Goal: Task Accomplishment & Management: Complete application form

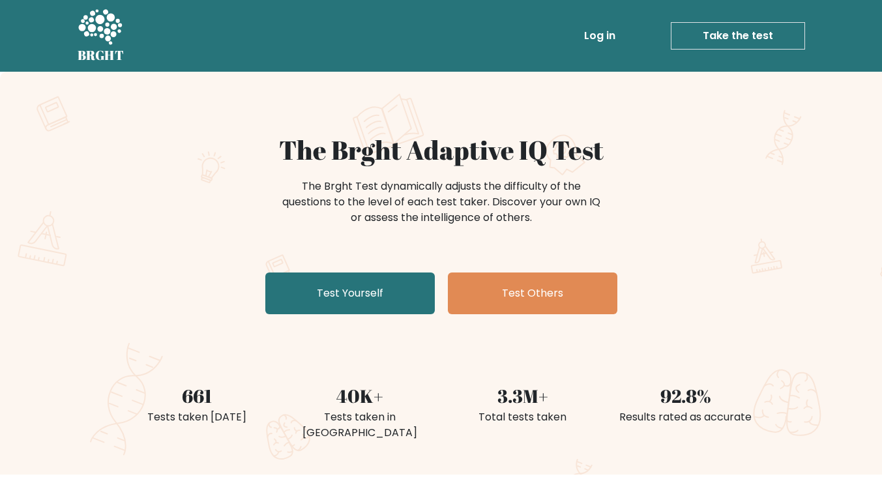
click at [360, 298] on link "Test Yourself" at bounding box center [349, 293] width 169 height 42
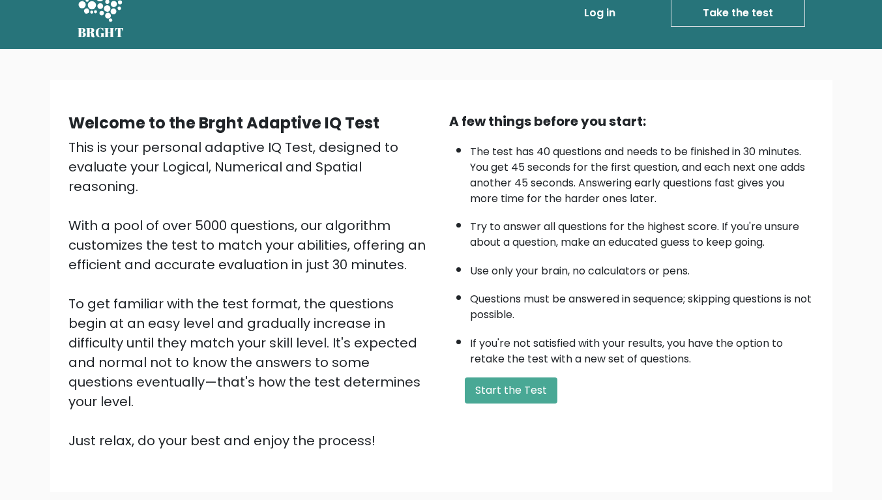
scroll to position [97, 0]
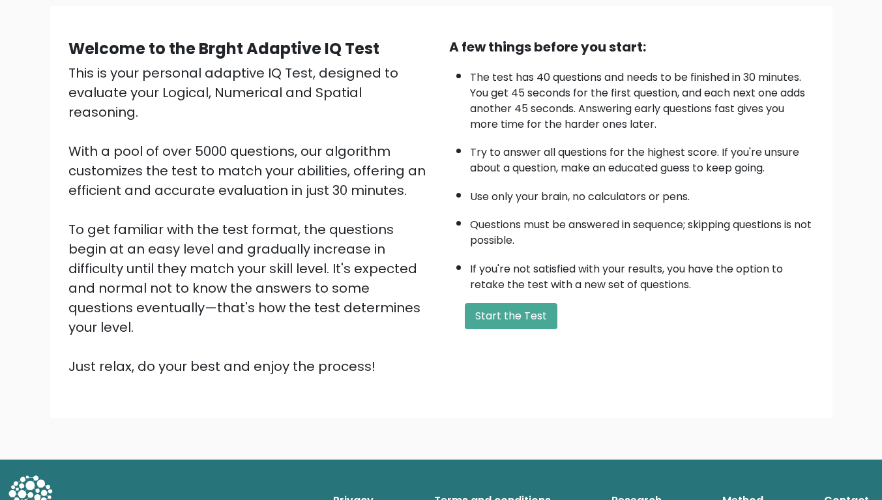
click at [508, 323] on button "Start the Test" at bounding box center [511, 316] width 93 height 26
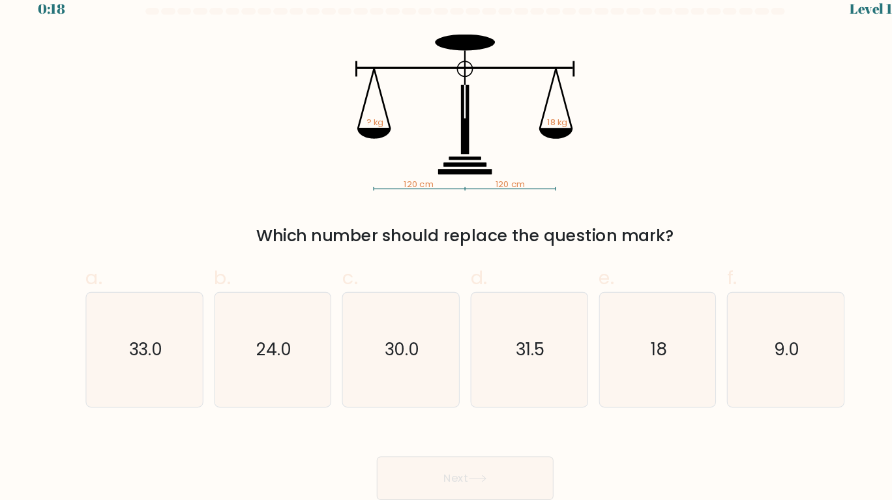
click at [628, 356] on text "18" at bounding box center [631, 352] width 15 height 23
click at [446, 259] on input "e. 18" at bounding box center [446, 254] width 1 height 8
radio input "true"
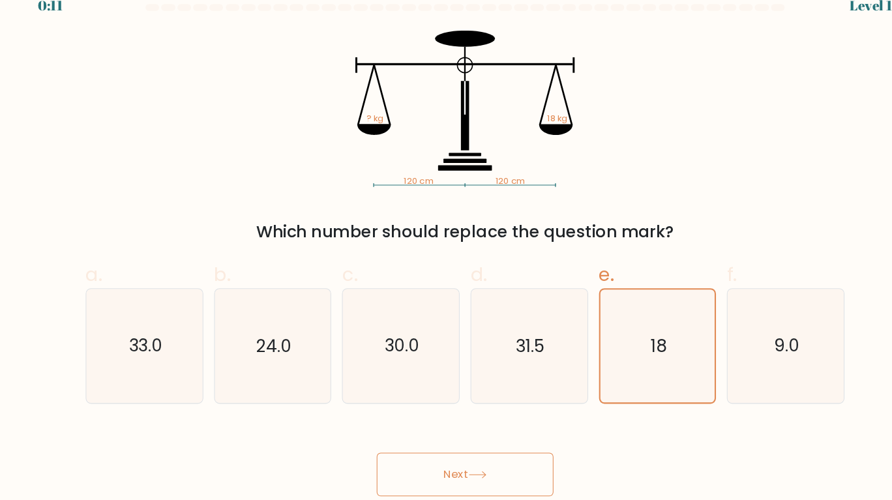
click at [454, 471] on button "Next" at bounding box center [445, 475] width 169 height 42
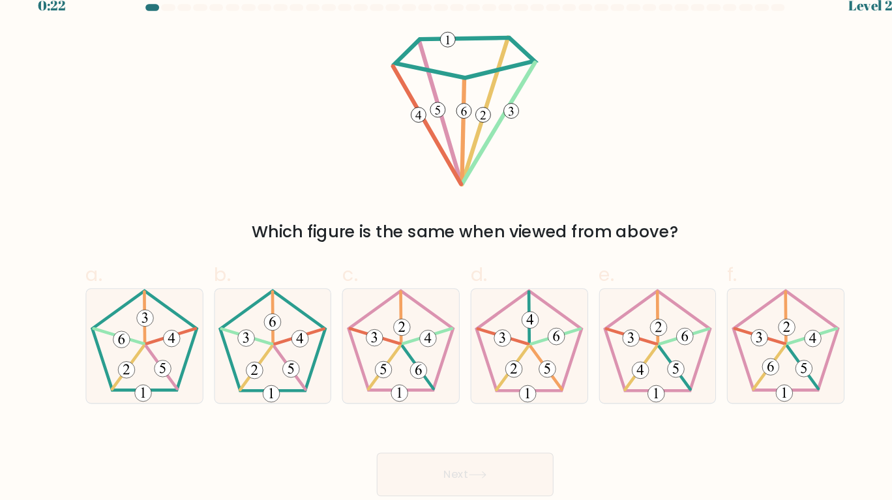
click at [141, 344] on icon at bounding box center [138, 351] width 109 height 109
click at [446, 259] on input "a." at bounding box center [446, 254] width 1 height 8
radio input "true"
click at [459, 477] on icon at bounding box center [458, 475] width 18 height 7
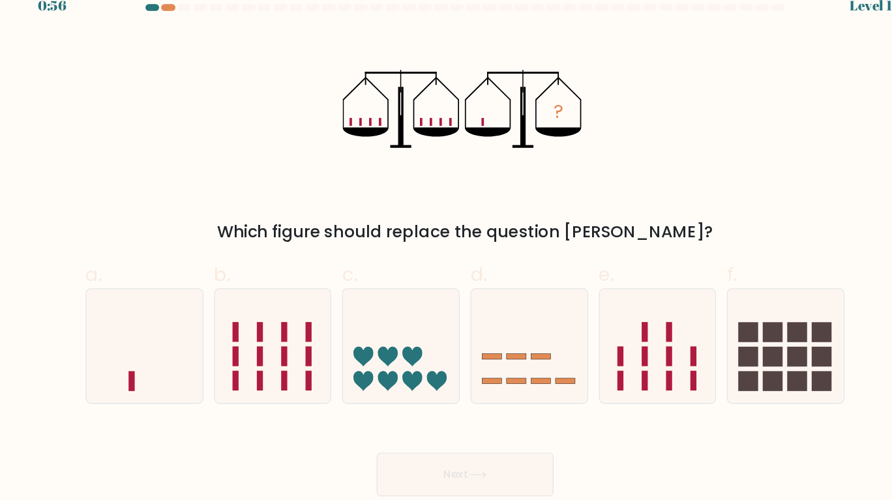
click at [124, 377] on rect at bounding box center [126, 385] width 6 height 19
click at [446, 259] on input "a." at bounding box center [446, 254] width 1 height 8
radio input "true"
click at [449, 487] on button "Next" at bounding box center [445, 475] width 169 height 42
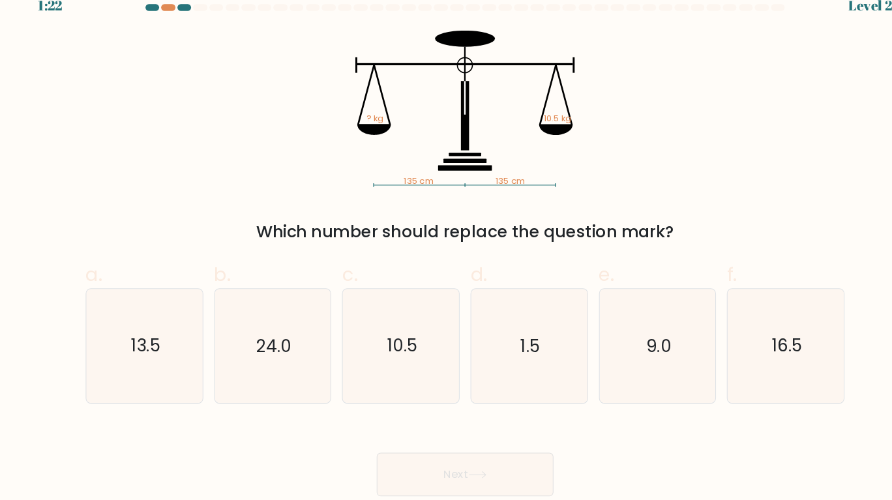
click at [385, 358] on text "10.5" at bounding box center [385, 352] width 29 height 23
click at [446, 259] on input "c. 10.5" at bounding box center [446, 254] width 1 height 8
radio input "true"
click at [461, 473] on icon at bounding box center [458, 475] width 18 height 7
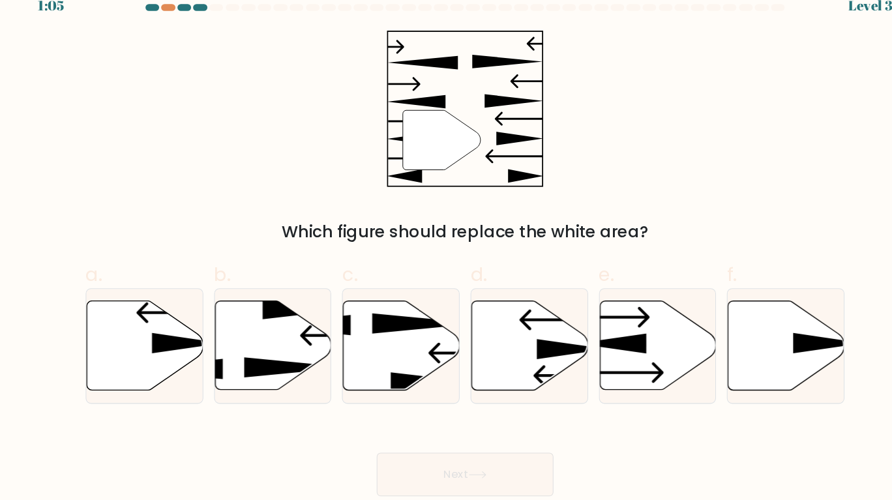
click at [630, 353] on icon at bounding box center [630, 351] width 111 height 85
click at [446, 259] on input "e." at bounding box center [446, 254] width 1 height 8
radio input "true"
click at [630, 353] on icon at bounding box center [630, 352] width 110 height 84
click at [446, 259] on input "e." at bounding box center [446, 254] width 1 height 8
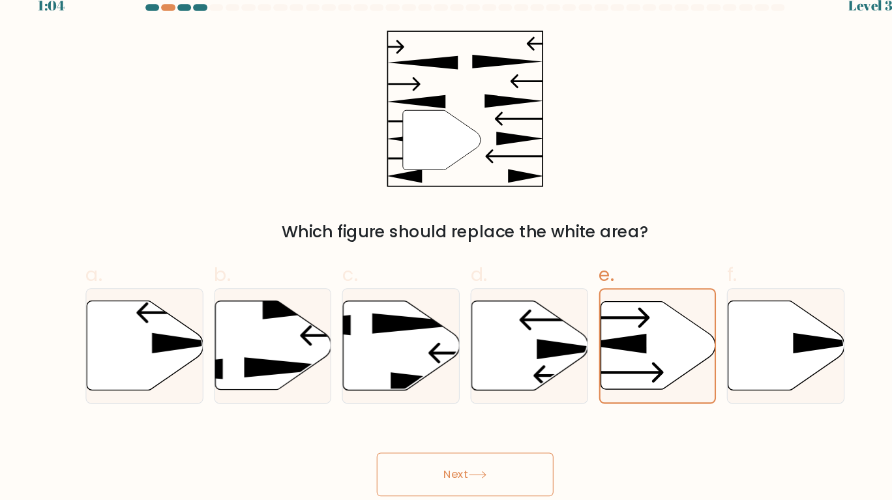
click at [607, 341] on icon at bounding box center [630, 352] width 110 height 84
click at [446, 259] on input "e." at bounding box center [446, 254] width 1 height 8
click at [453, 472] on button "Next" at bounding box center [445, 475] width 169 height 42
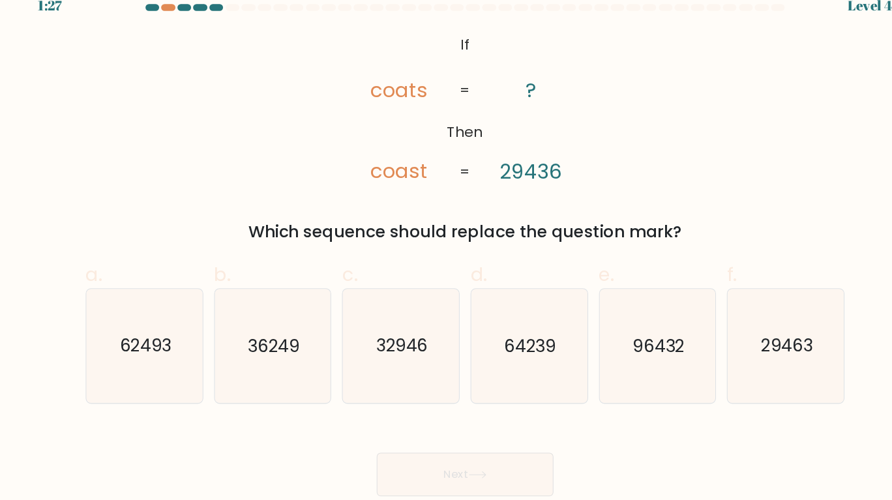
click at [758, 355] on text "29463" at bounding box center [754, 352] width 50 height 23
click at [446, 259] on input "f. 29463" at bounding box center [446, 254] width 1 height 8
radio input "true"
click at [461, 469] on button "Next" at bounding box center [445, 475] width 169 height 42
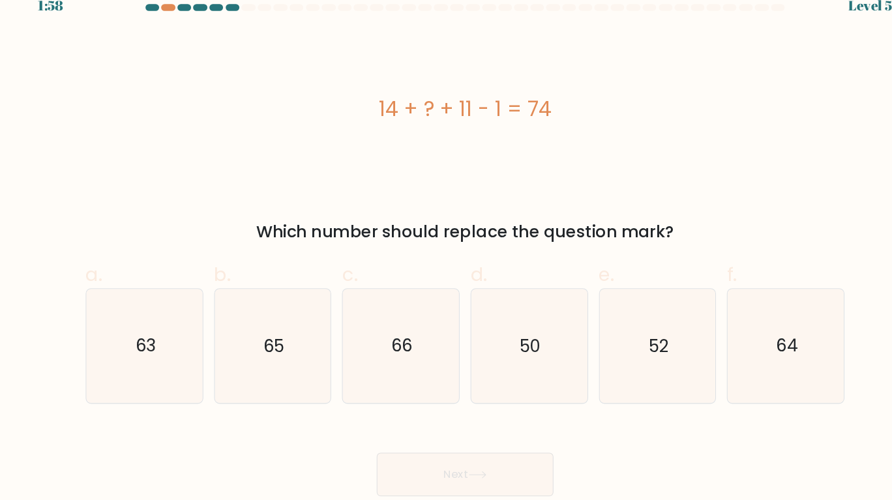
click at [510, 335] on icon "50" at bounding box center [506, 351] width 109 height 109
click at [446, 259] on input "d. 50" at bounding box center [446, 254] width 1 height 8
radio input "true"
click at [462, 469] on button "Next" at bounding box center [445, 475] width 169 height 42
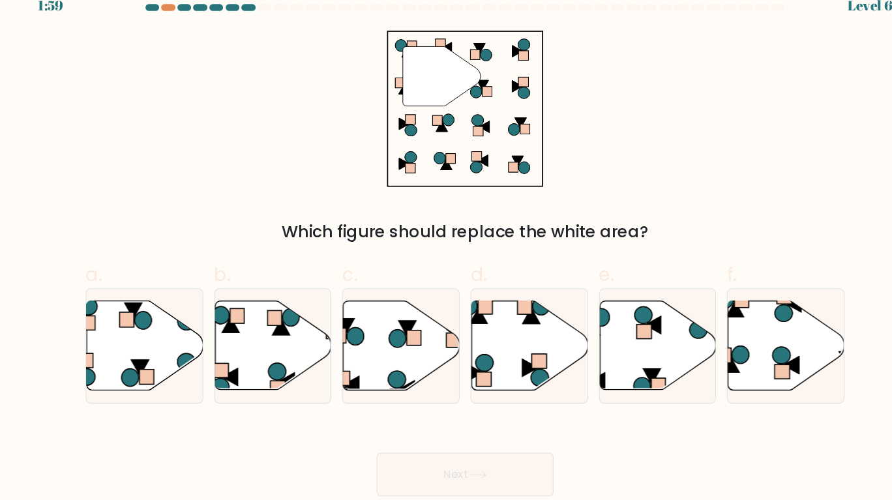
click at [743, 349] on icon at bounding box center [753, 351] width 111 height 85
click at [446, 259] on input "f." at bounding box center [446, 254] width 1 height 8
radio input "true"
click at [456, 473] on icon at bounding box center [458, 475] width 18 height 7
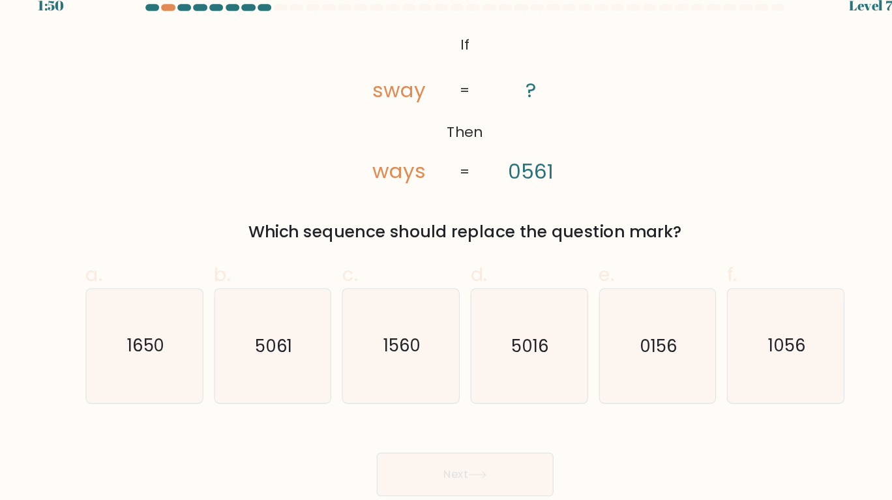
click at [400, 360] on text "1560" at bounding box center [386, 352] width 36 height 23
click at [446, 259] on input "c. 1560" at bounding box center [446, 254] width 1 height 8
radio input "true"
click at [456, 476] on icon at bounding box center [458, 475] width 18 height 7
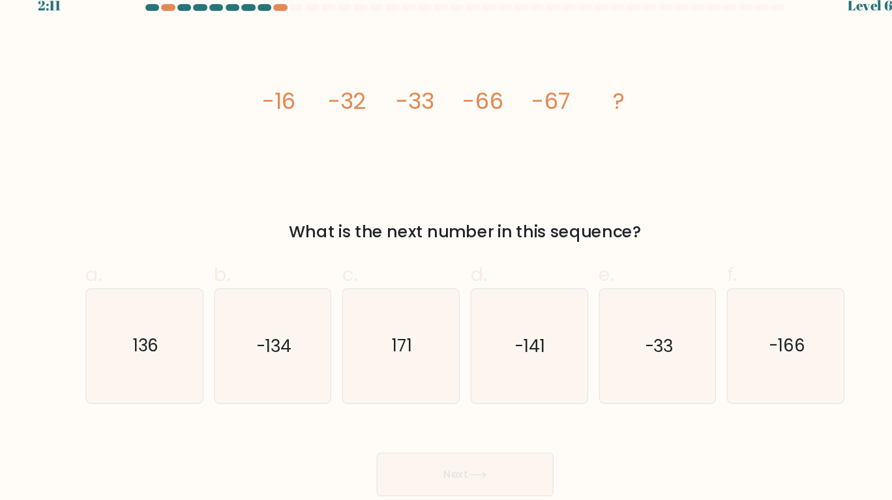
click at [266, 351] on text "-134" at bounding box center [262, 352] width 33 height 23
click at [446, 259] on input "b. -134" at bounding box center [446, 254] width 1 height 8
radio input "true"
click at [473, 476] on button "Next" at bounding box center [445, 475] width 169 height 42
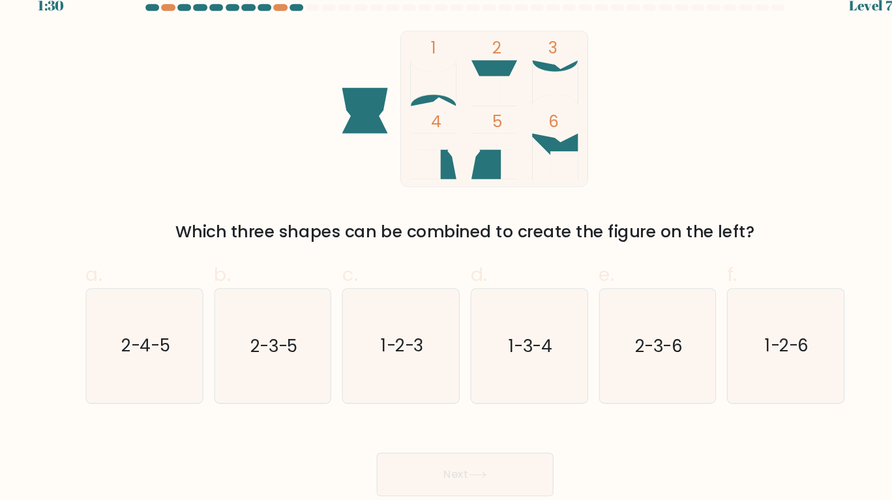
click at [630, 353] on text "2-3-6" at bounding box center [632, 352] width 46 height 23
click at [446, 259] on input "e. 2-3-6" at bounding box center [446, 254] width 1 height 8
radio input "true"
click at [457, 481] on button "Next" at bounding box center [445, 475] width 169 height 42
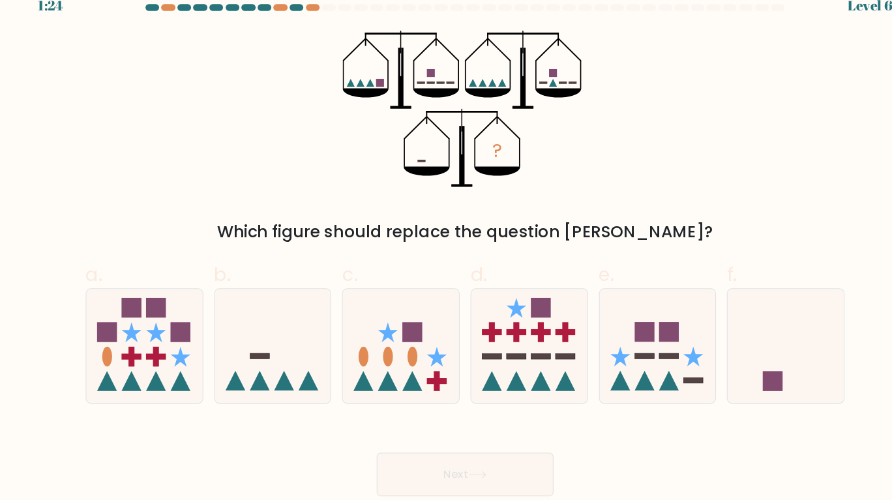
click at [744, 388] on rect at bounding box center [740, 385] width 19 height 19
click at [446, 259] on input "f." at bounding box center [446, 254] width 1 height 8
radio input "true"
click at [443, 473] on button "Next" at bounding box center [445, 475] width 169 height 42
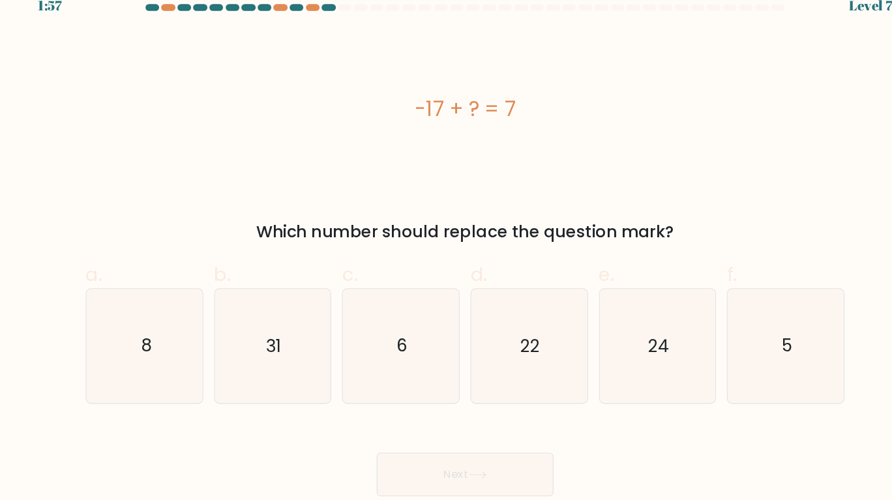
click at [645, 347] on icon "24" at bounding box center [629, 351] width 109 height 109
click at [446, 259] on input "e. 24" at bounding box center [446, 254] width 1 height 8
radio input "true"
click at [442, 470] on button "Next" at bounding box center [445, 475] width 169 height 42
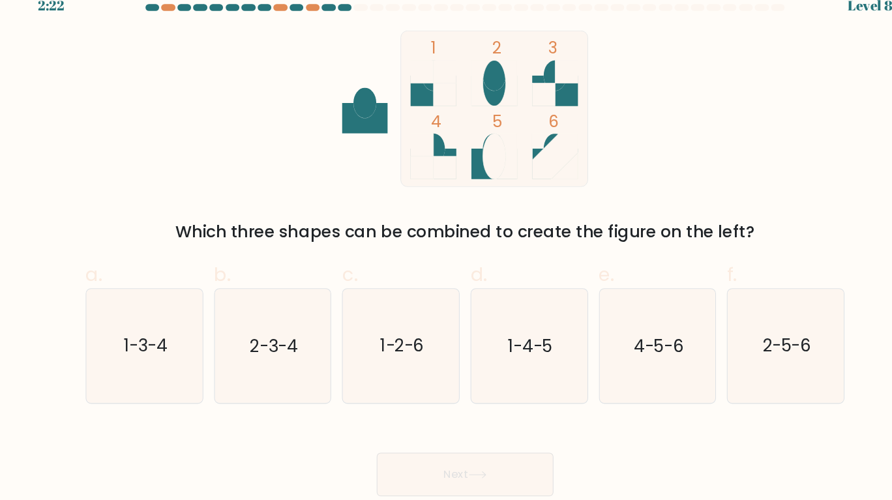
click at [273, 355] on text "2-3-4" at bounding box center [263, 352] width 46 height 23
click at [446, 259] on input "b. 2-3-4" at bounding box center [446, 254] width 1 height 8
radio input "true"
click at [273, 355] on text "2-3-4" at bounding box center [263, 352] width 46 height 23
click at [446, 259] on input "b. 2-3-4" at bounding box center [446, 254] width 1 height 8
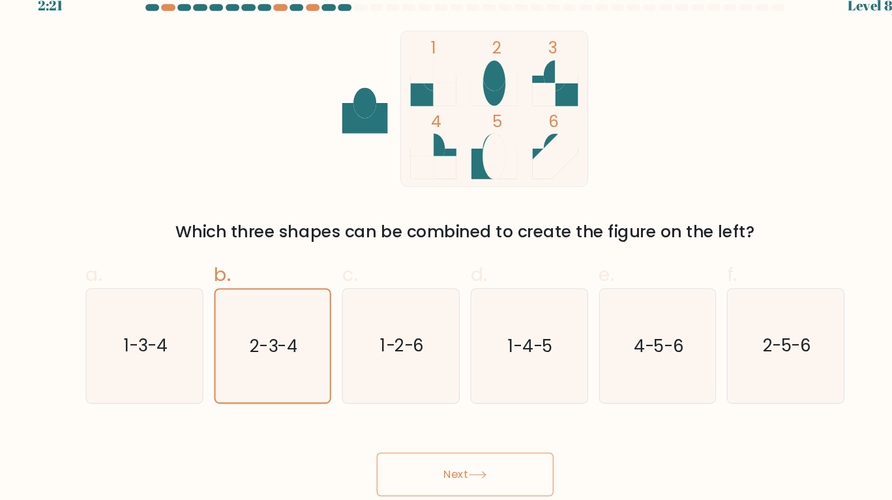
click at [477, 471] on button "Next" at bounding box center [445, 475] width 169 height 42
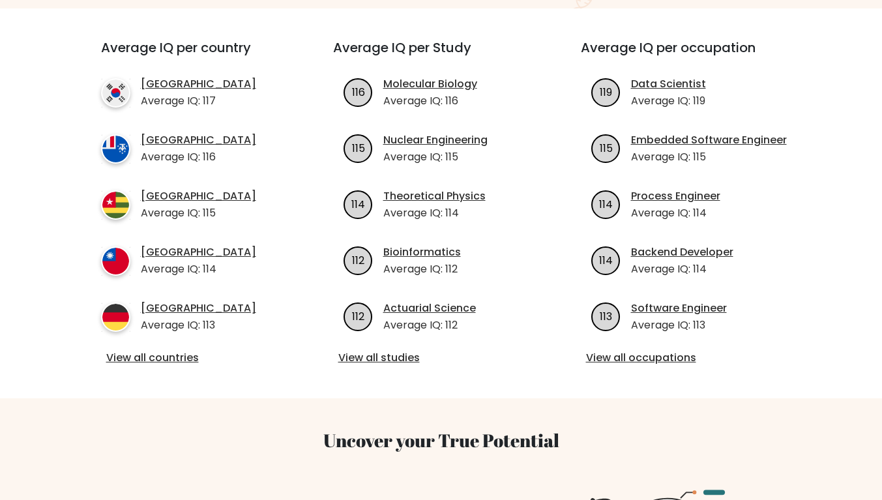
scroll to position [467, 0]
click at [168, 349] on link "View all countries" at bounding box center [193, 357] width 175 height 16
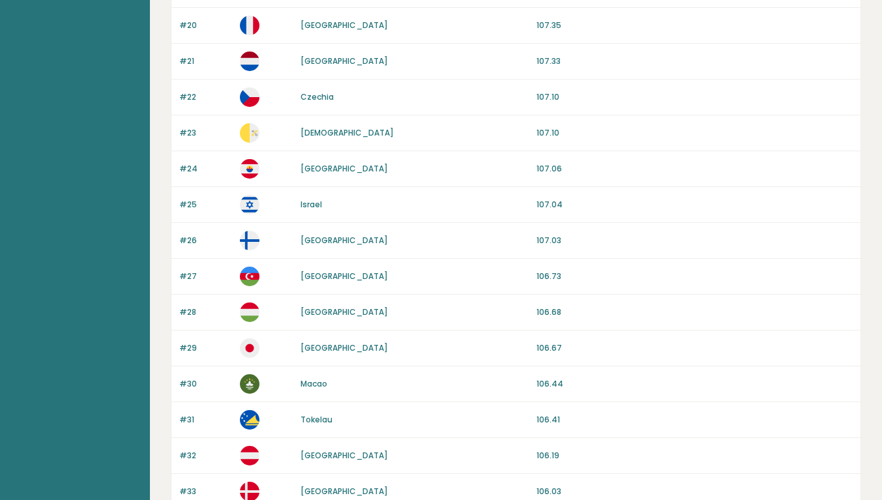
scroll to position [1193, 0]
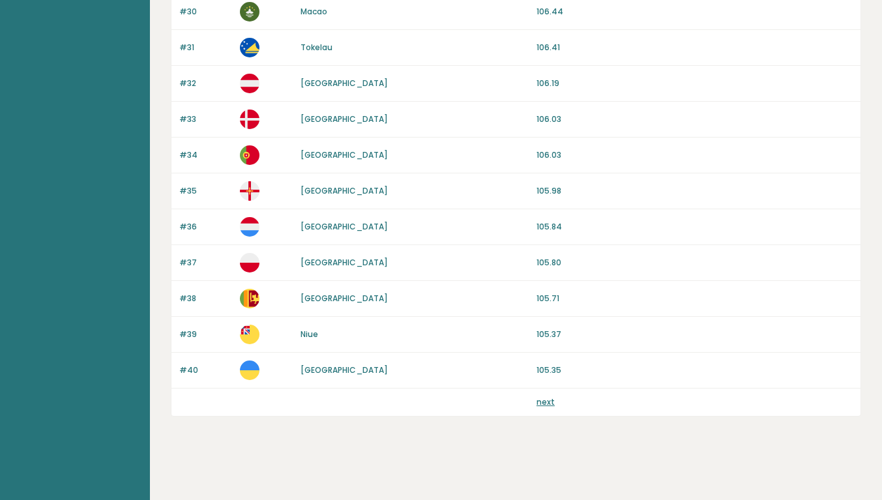
click at [546, 402] on link "next" at bounding box center [545, 401] width 18 height 11
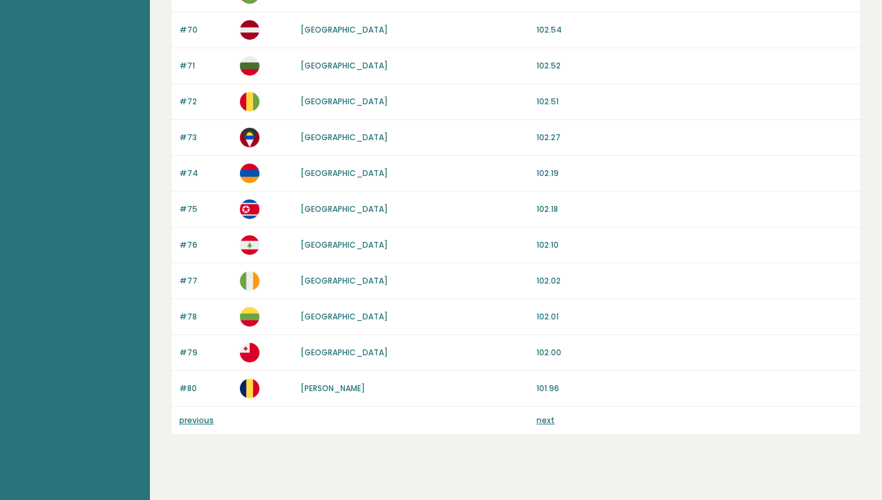
scroll to position [1189, 0]
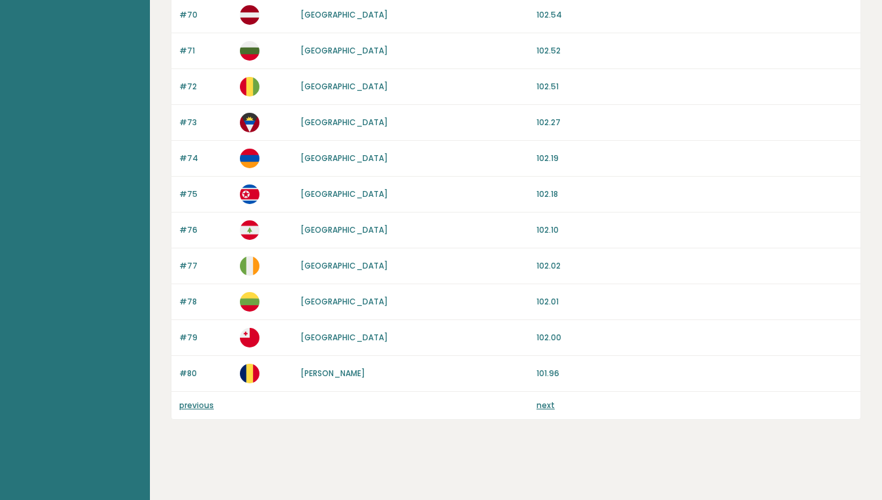
click at [543, 406] on link "next" at bounding box center [545, 405] width 18 height 11
